Goal: Task Accomplishment & Management: Use online tool/utility

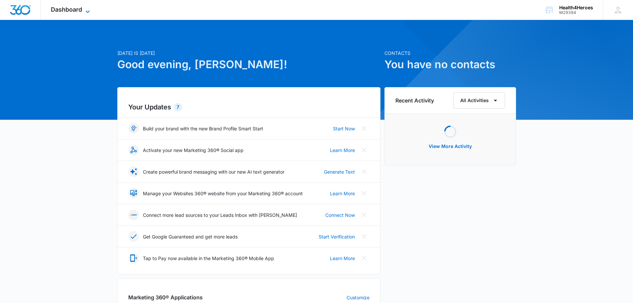
click at [64, 10] on span "Dashboard" at bounding box center [66, 9] width 31 height 7
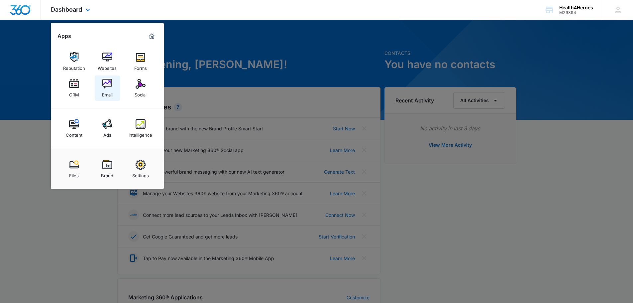
click at [102, 94] on div "Email" at bounding box center [107, 93] width 11 height 9
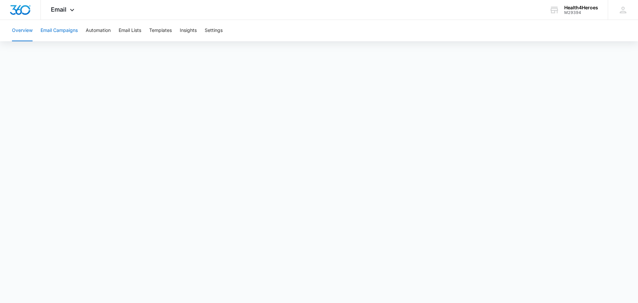
click at [77, 32] on button "Email Campaigns" at bounding box center [59, 30] width 37 height 21
